Goal: Check status: Check status

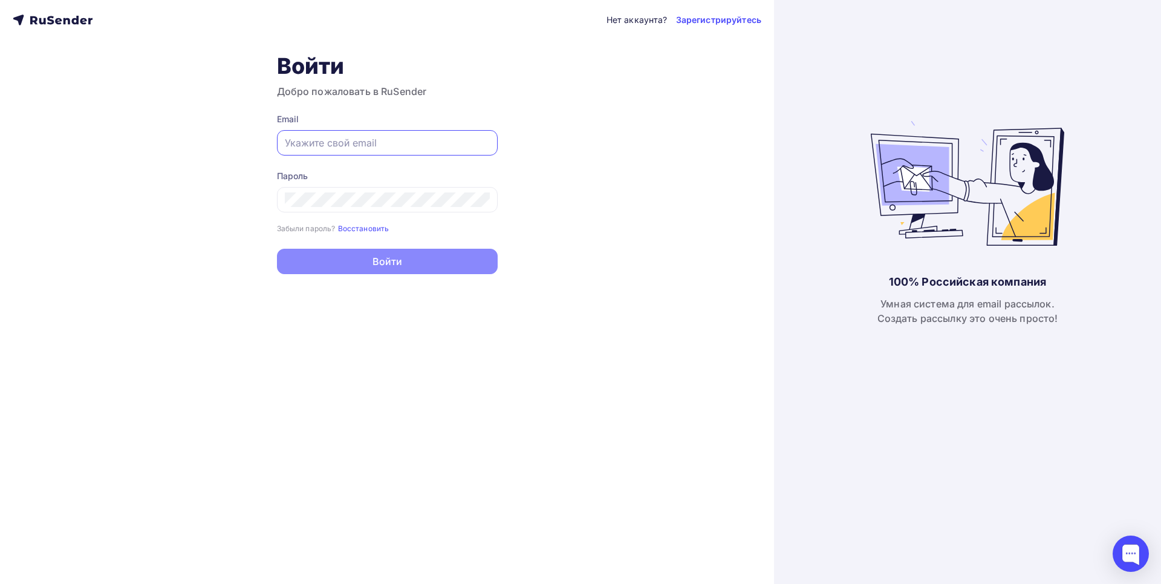
click at [336, 149] on input "text" at bounding box center [387, 142] width 205 height 15
click at [285, 138] on input "text" at bounding box center [387, 142] width 205 height 15
type input "[EMAIL_ADDRESS][DOMAIN_NAME]"
click at [76, 205] on div "Нет аккаунта? Зарегистрируйтесь Войти Добро пожаловать в RuSender Email [EMAIL_…" at bounding box center [387, 292] width 774 height 584
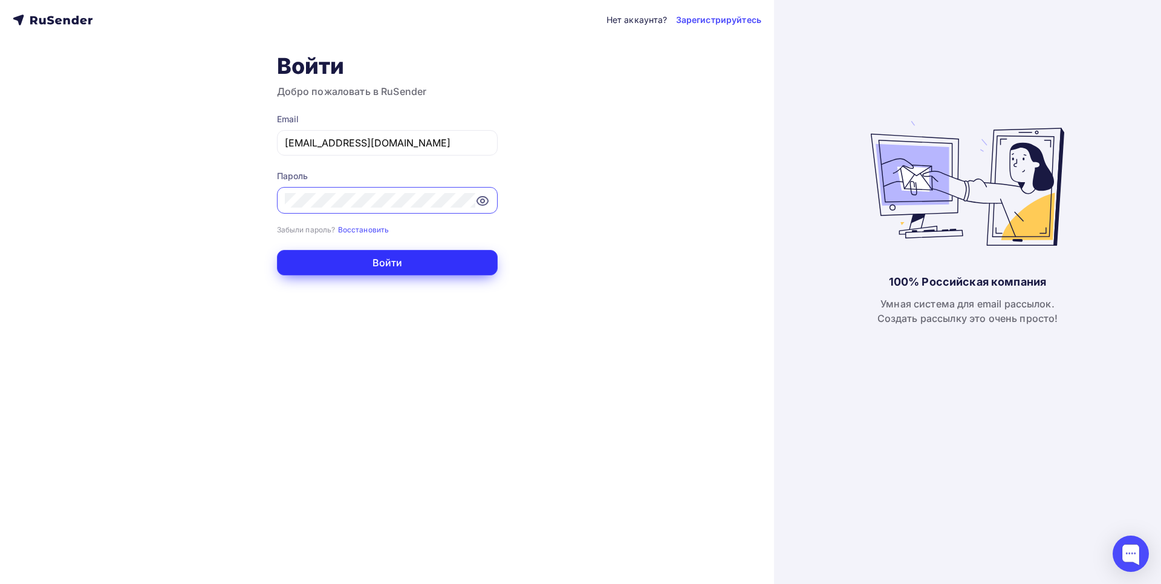
click at [367, 261] on button "Войти" at bounding box center [387, 262] width 221 height 25
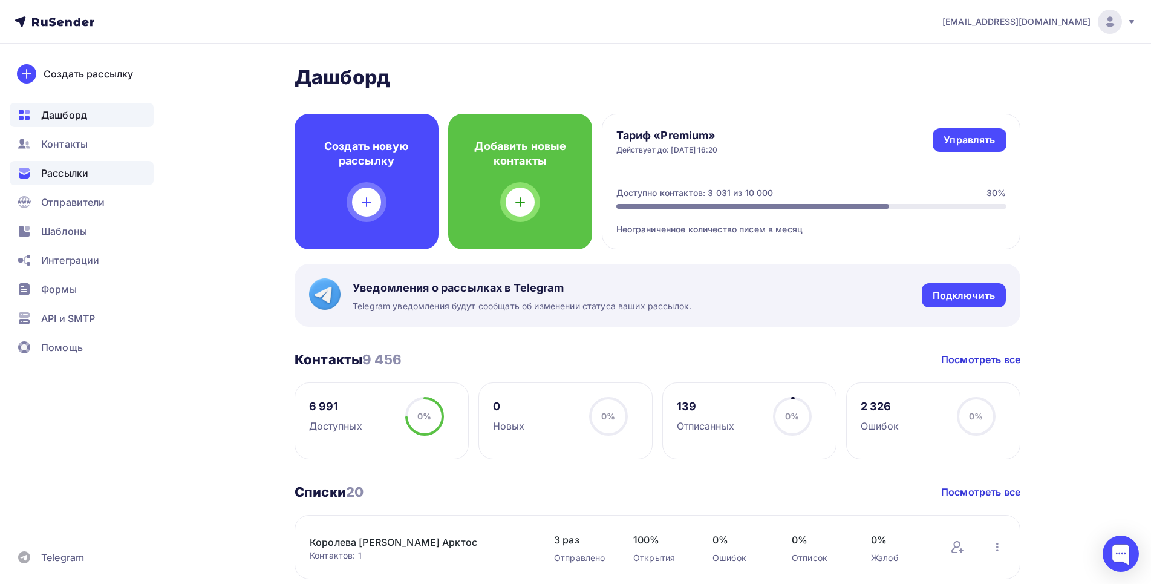
click at [73, 171] on span "Рассылки" at bounding box center [64, 173] width 47 height 15
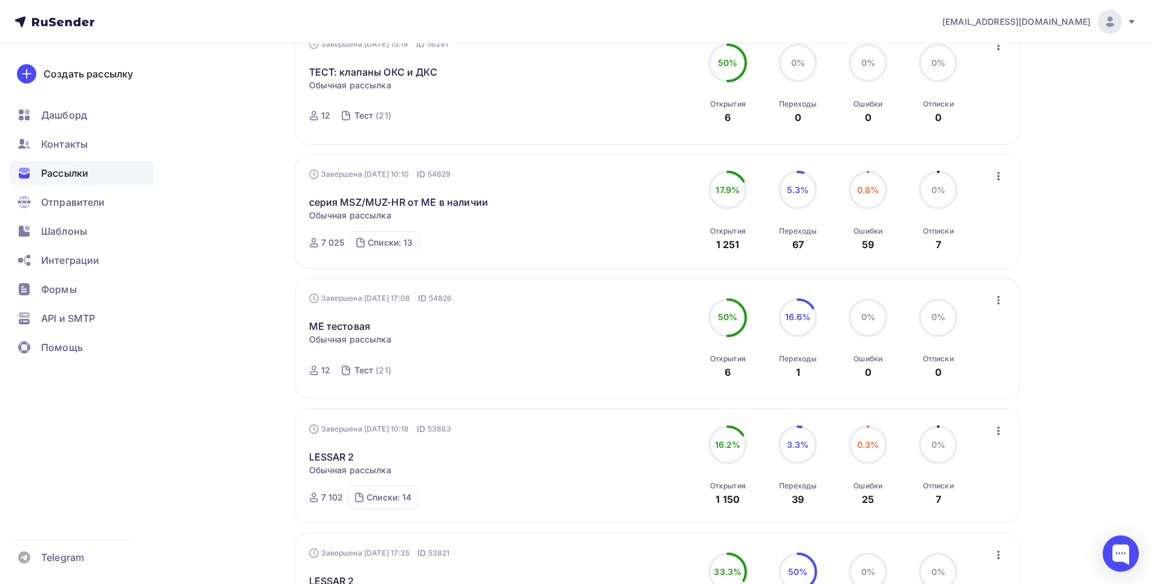
scroll to position [308, 0]
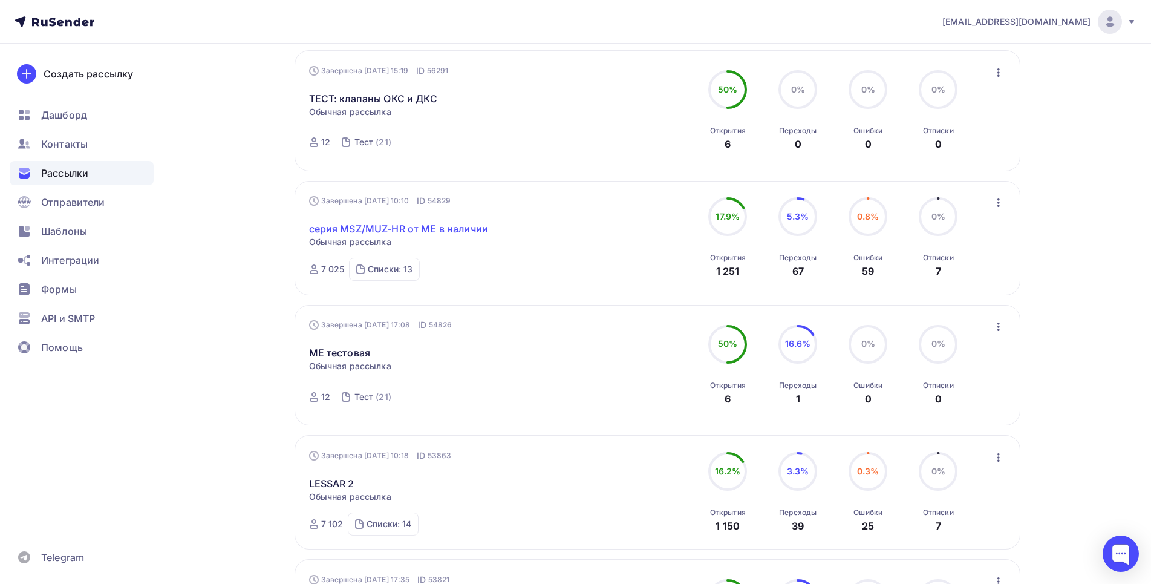
click at [376, 227] on link "серия MSZ/MUZ-HR от МЕ в наличии" at bounding box center [398, 228] width 179 height 15
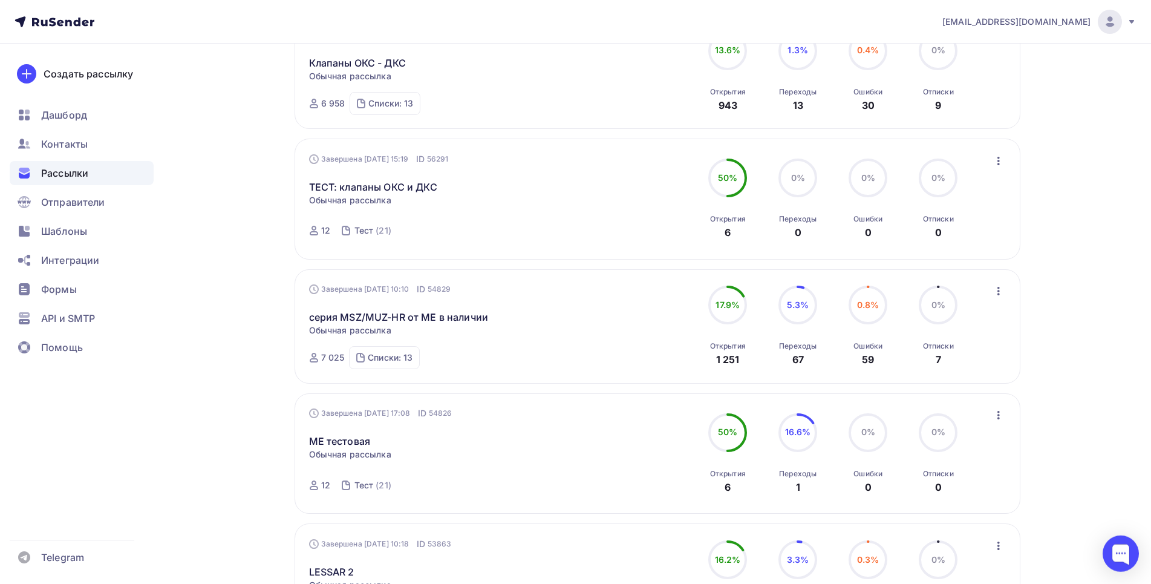
scroll to position [247, 0]
